Goal: Task Accomplishment & Management: Use online tool/utility

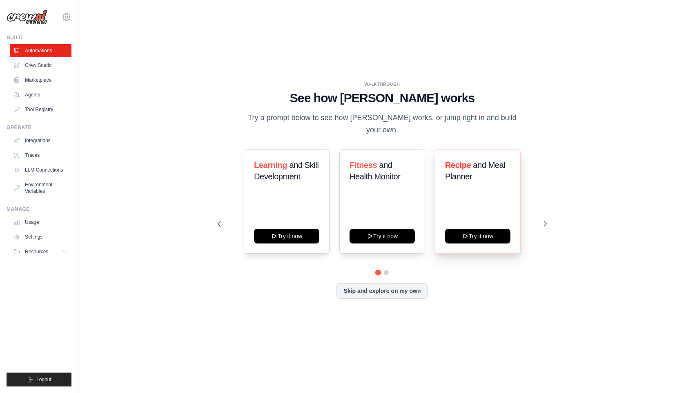
click at [468, 207] on div "Recipe and Meal Planner Try it now" at bounding box center [478, 201] width 86 height 105
click at [468, 206] on div "Recipe and Meal Planner Try it now" at bounding box center [478, 201] width 86 height 105
click at [484, 231] on button "Try it now" at bounding box center [477, 235] width 65 height 15
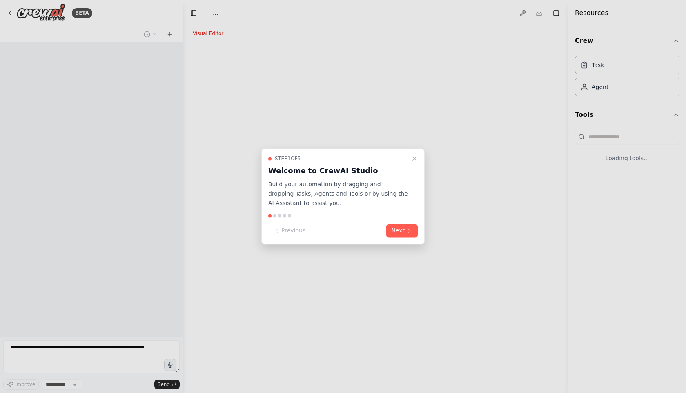
select select "****"
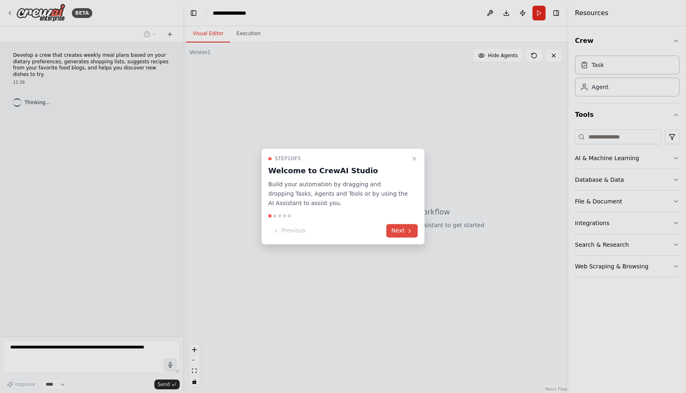
click at [399, 230] on button "Next" at bounding box center [401, 230] width 31 height 13
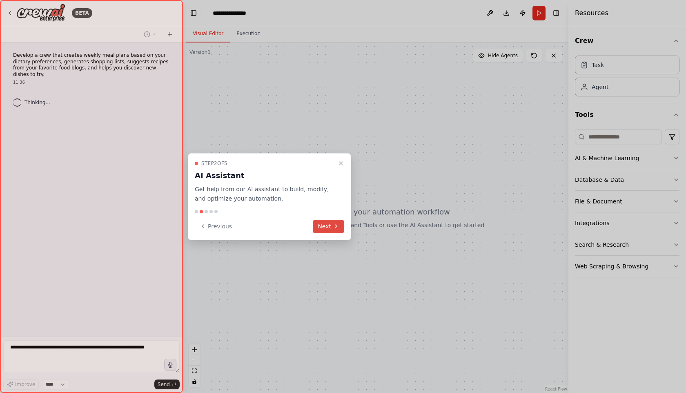
click at [330, 227] on button "Next" at bounding box center [328, 226] width 31 height 13
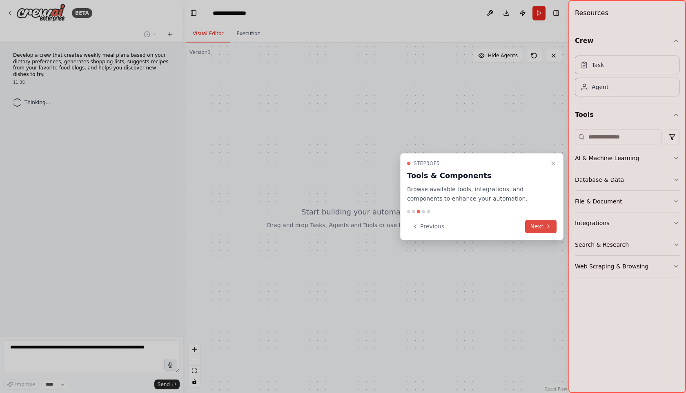
click at [545, 229] on button "Next" at bounding box center [540, 226] width 31 height 13
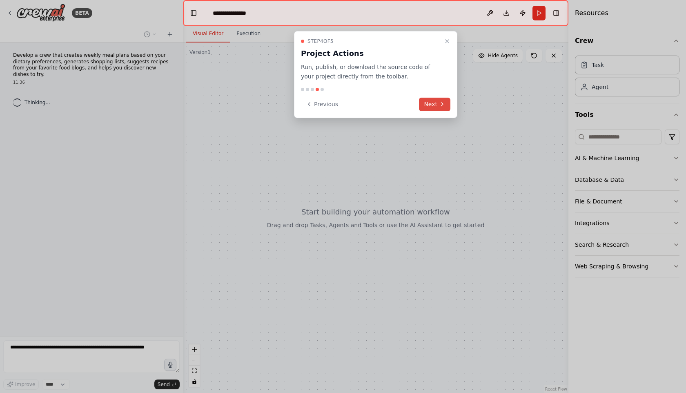
click at [430, 107] on button "Next" at bounding box center [434, 104] width 31 height 13
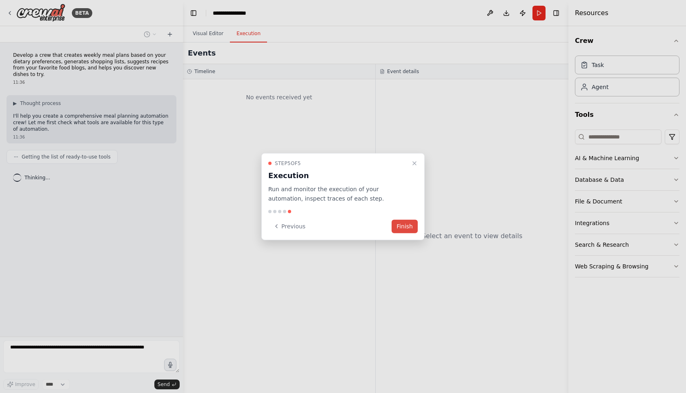
click at [404, 224] on button "Finish" at bounding box center [405, 225] width 26 height 13
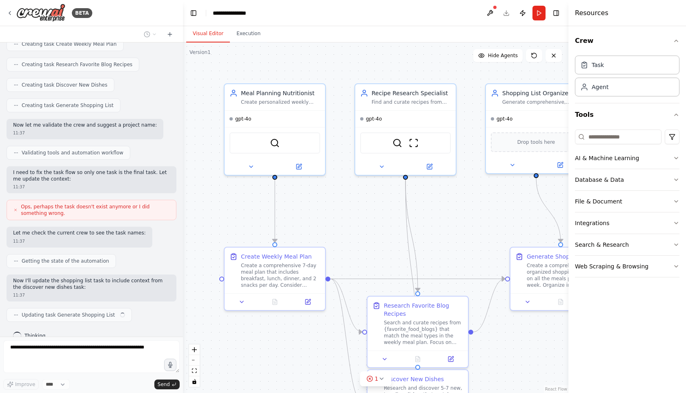
scroll to position [281, 0]
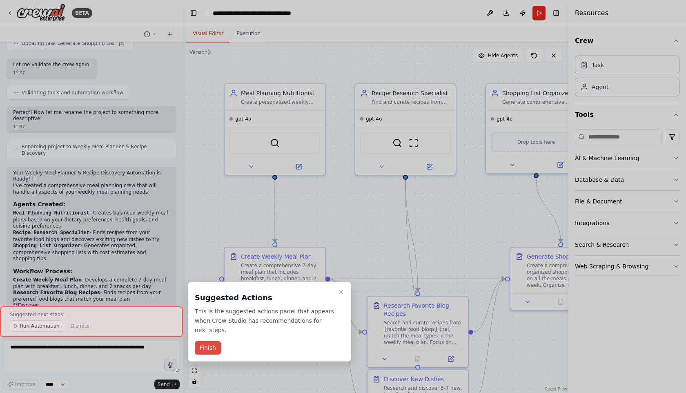
click at [212, 349] on button "Finish" at bounding box center [208, 347] width 26 height 13
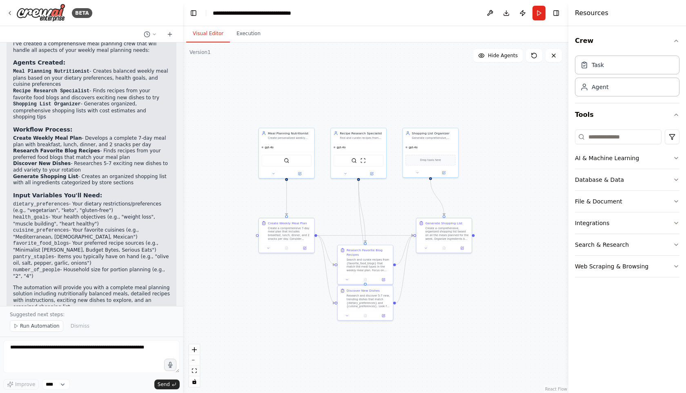
scroll to position [696, 0]
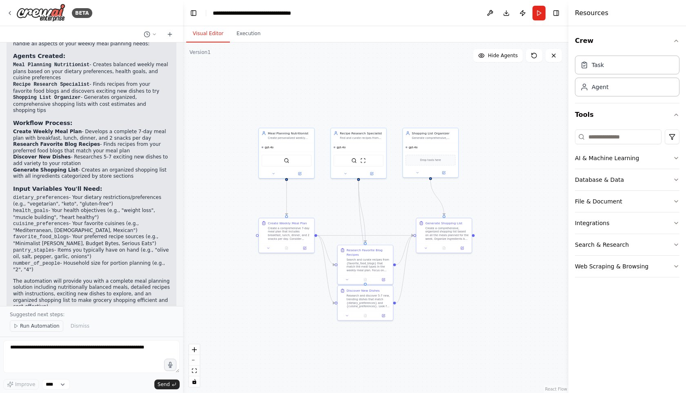
click at [35, 326] on span "Run Automation" at bounding box center [40, 326] width 40 height 7
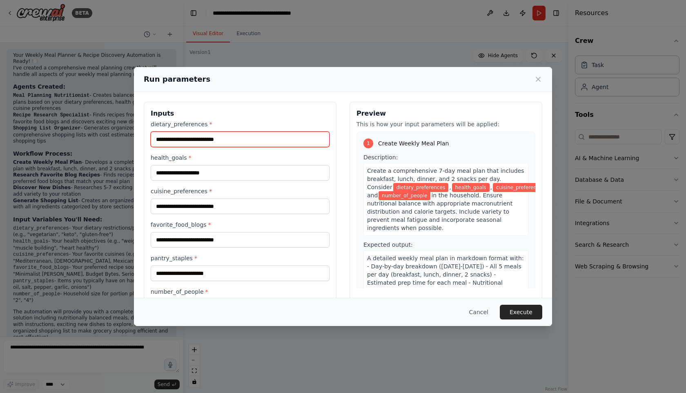
click at [178, 139] on input "dietary_preferences *" at bounding box center [240, 139] width 179 height 16
click at [482, 309] on button "Cancel" at bounding box center [479, 312] width 32 height 15
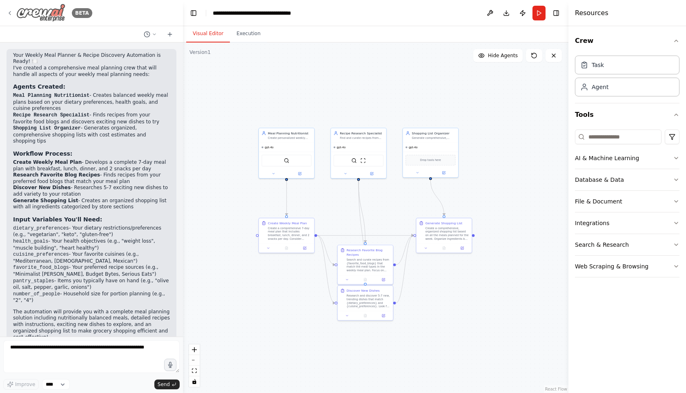
click at [65, 6] on img at bounding box center [40, 13] width 49 height 18
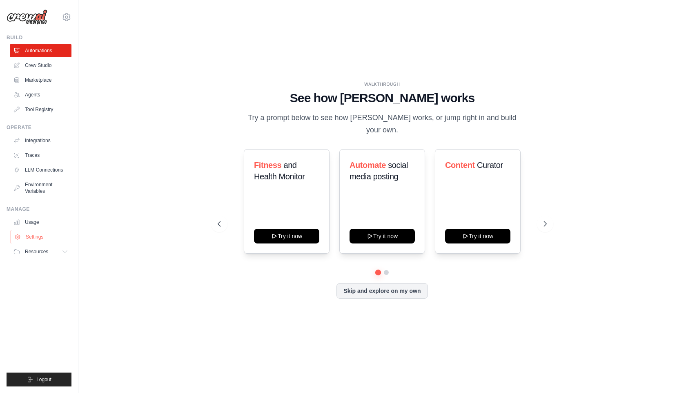
click at [34, 235] on link "Settings" at bounding box center [42, 236] width 62 height 13
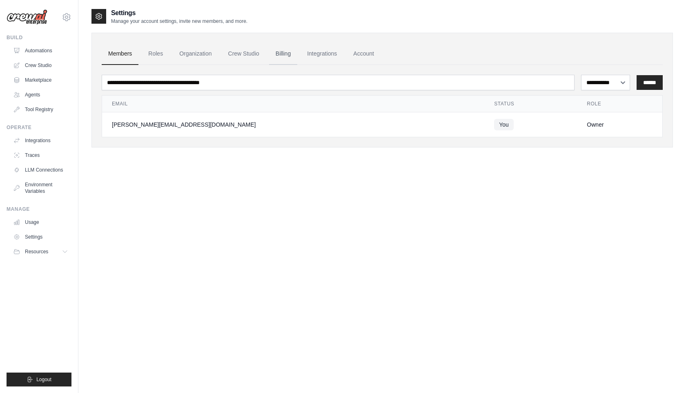
click at [283, 51] on link "Billing" at bounding box center [283, 54] width 28 height 22
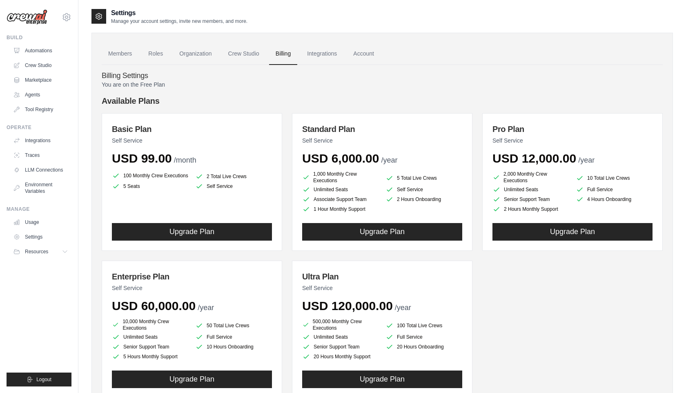
click at [333, 74] on h4 "Billing Settings" at bounding box center [382, 75] width 561 height 9
click at [28, 53] on link "Automations" at bounding box center [42, 50] width 62 height 13
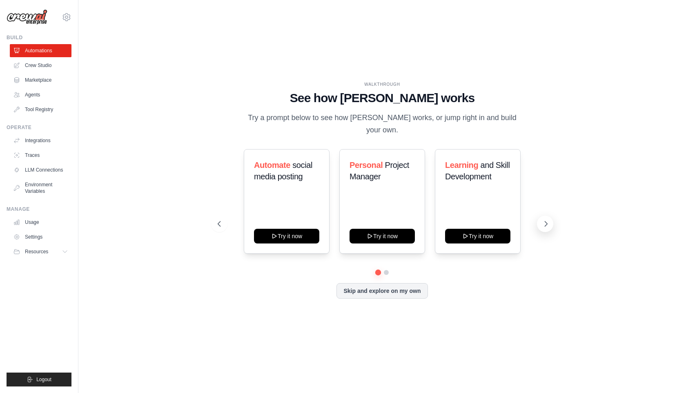
click at [548, 220] on icon at bounding box center [546, 224] width 8 height 8
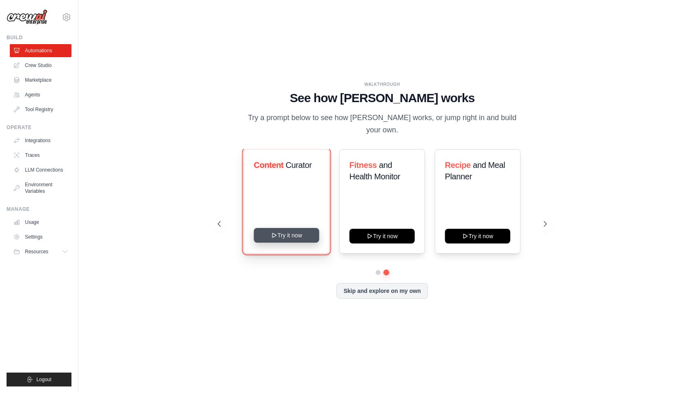
click at [276, 232] on icon at bounding box center [274, 235] width 7 height 7
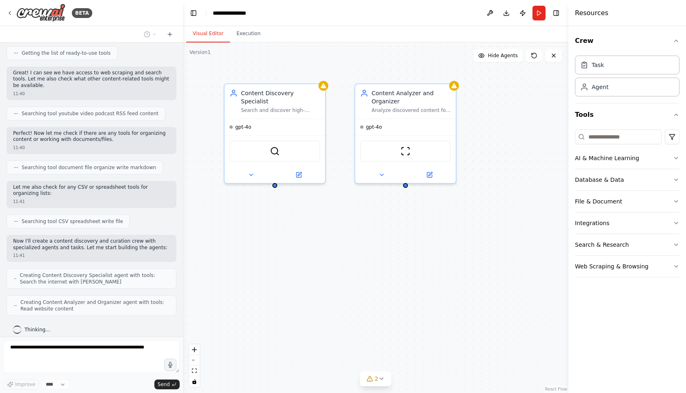
scroll to position [131, 0]
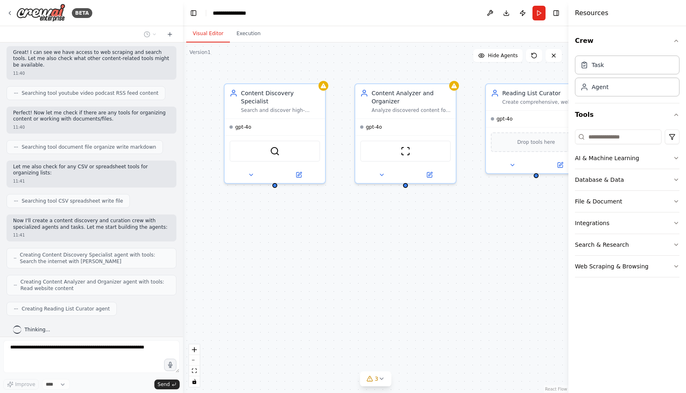
click at [317, 209] on div "Content Discovery Specialist Search and discover high-quality articles, videos,…" at bounding box center [375, 217] width 385 height 350
